Goal: Obtain resource: Download file/media

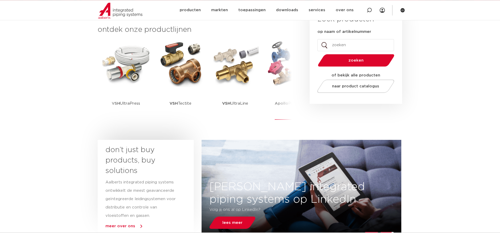
scroll to position [53, 0]
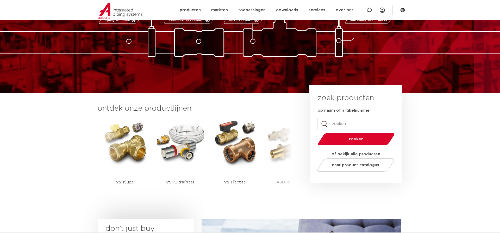
click at [193, 9] on link "producten" at bounding box center [190, 10] width 21 height 20
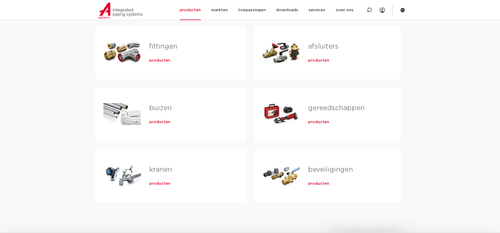
scroll to position [106, 0]
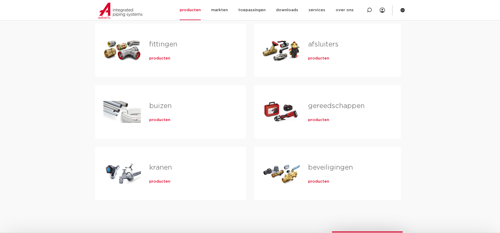
click at [165, 182] on span "producten" at bounding box center [159, 181] width 21 height 5
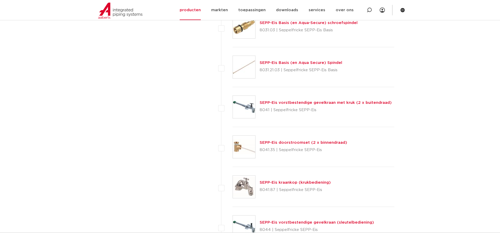
scroll to position [984, 0]
click at [302, 101] on link "SEPP-Eis vorstbestendige gevelkraan met kruk (2 x buitendraad)" at bounding box center [326, 102] width 132 height 4
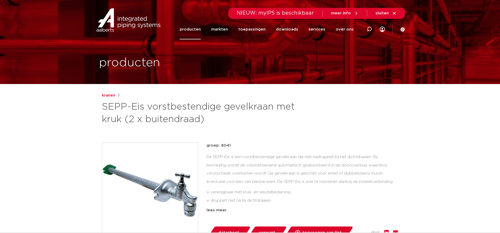
scroll to position [106, 0]
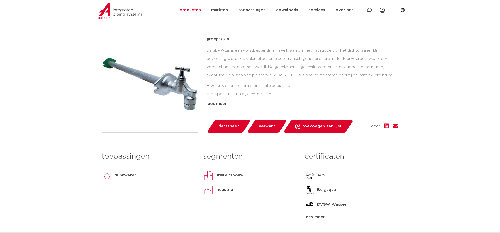
click at [228, 128] on span "datasheet" at bounding box center [229, 126] width 21 height 8
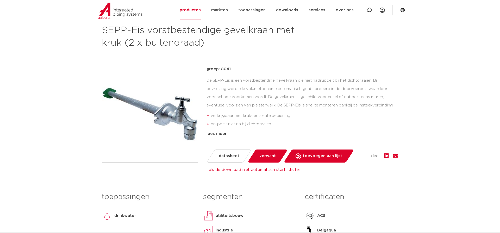
scroll to position [80, 0]
